Goal: Check status: Check status

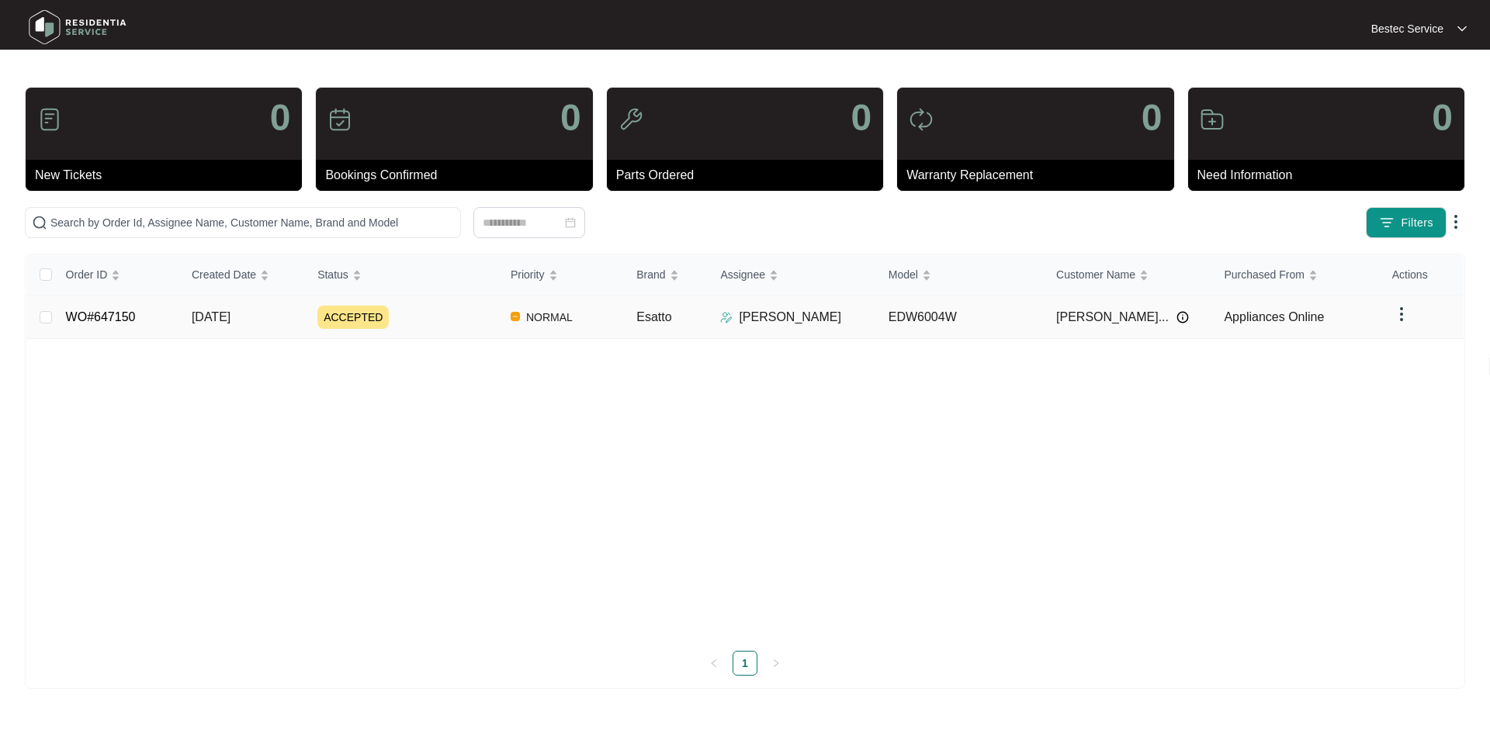
click at [109, 317] on link "WO#647150" at bounding box center [101, 316] width 70 height 13
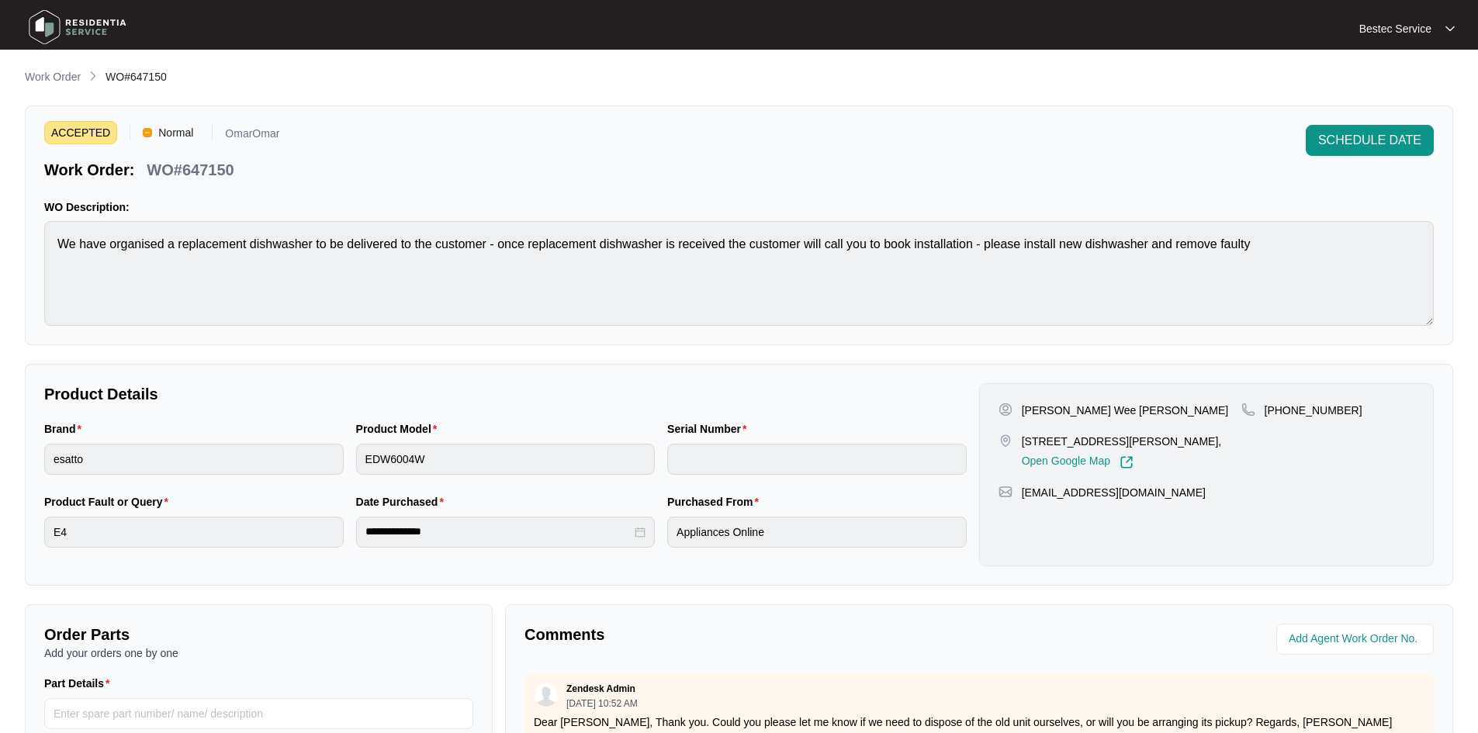
click at [71, 28] on img at bounding box center [77, 27] width 109 height 47
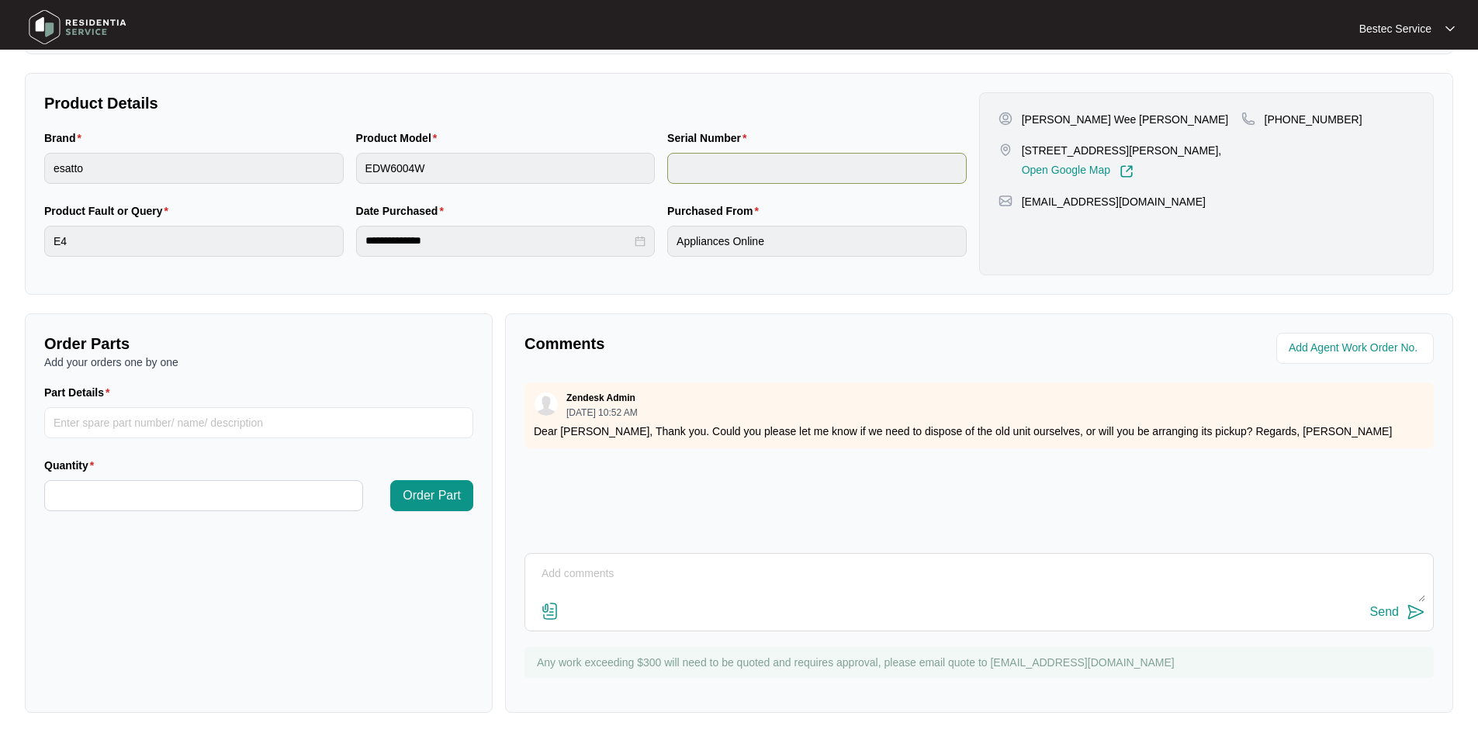
scroll to position [296, 0]
